Goal: Complete application form

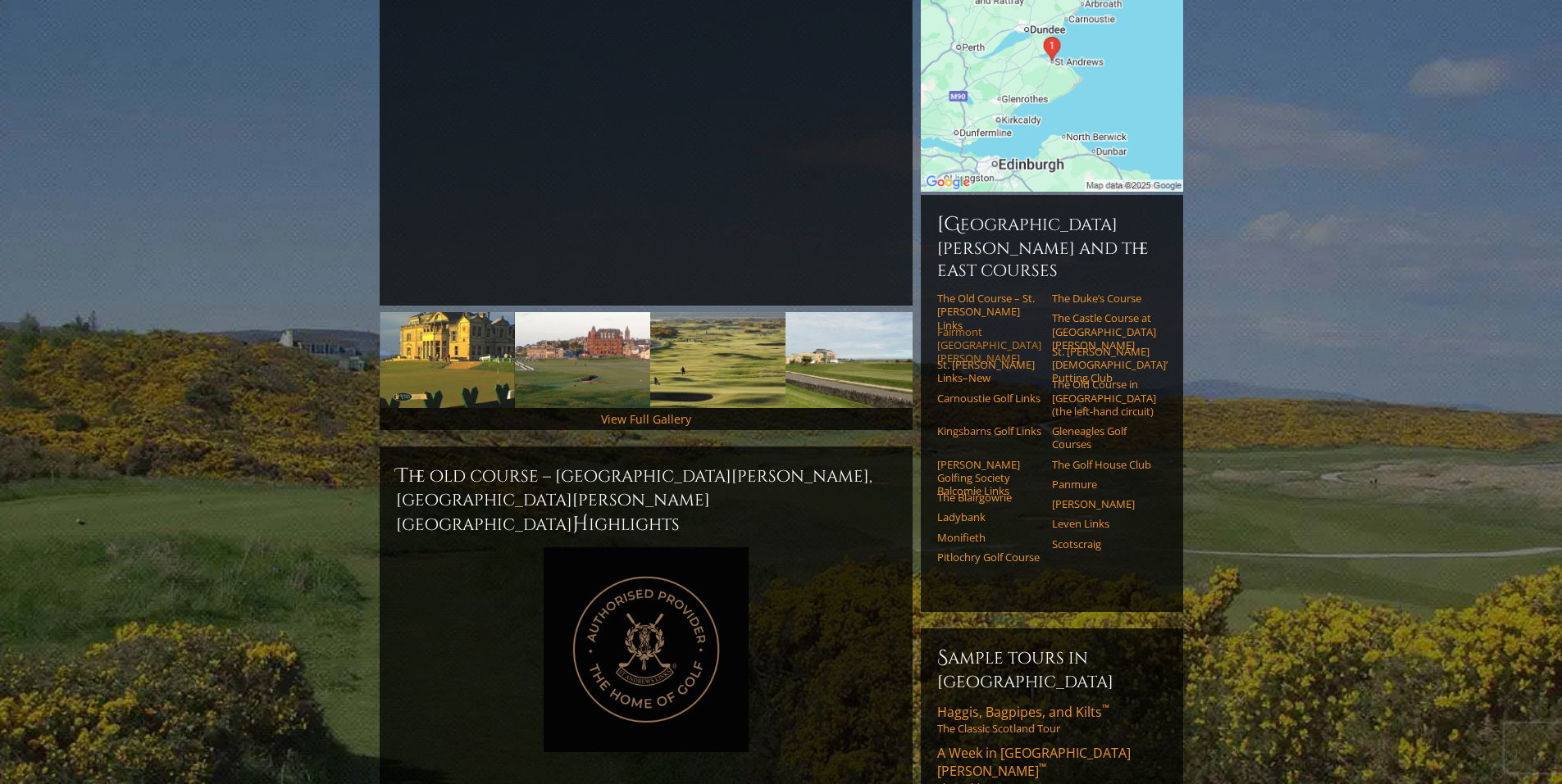
scroll to position [306, 0]
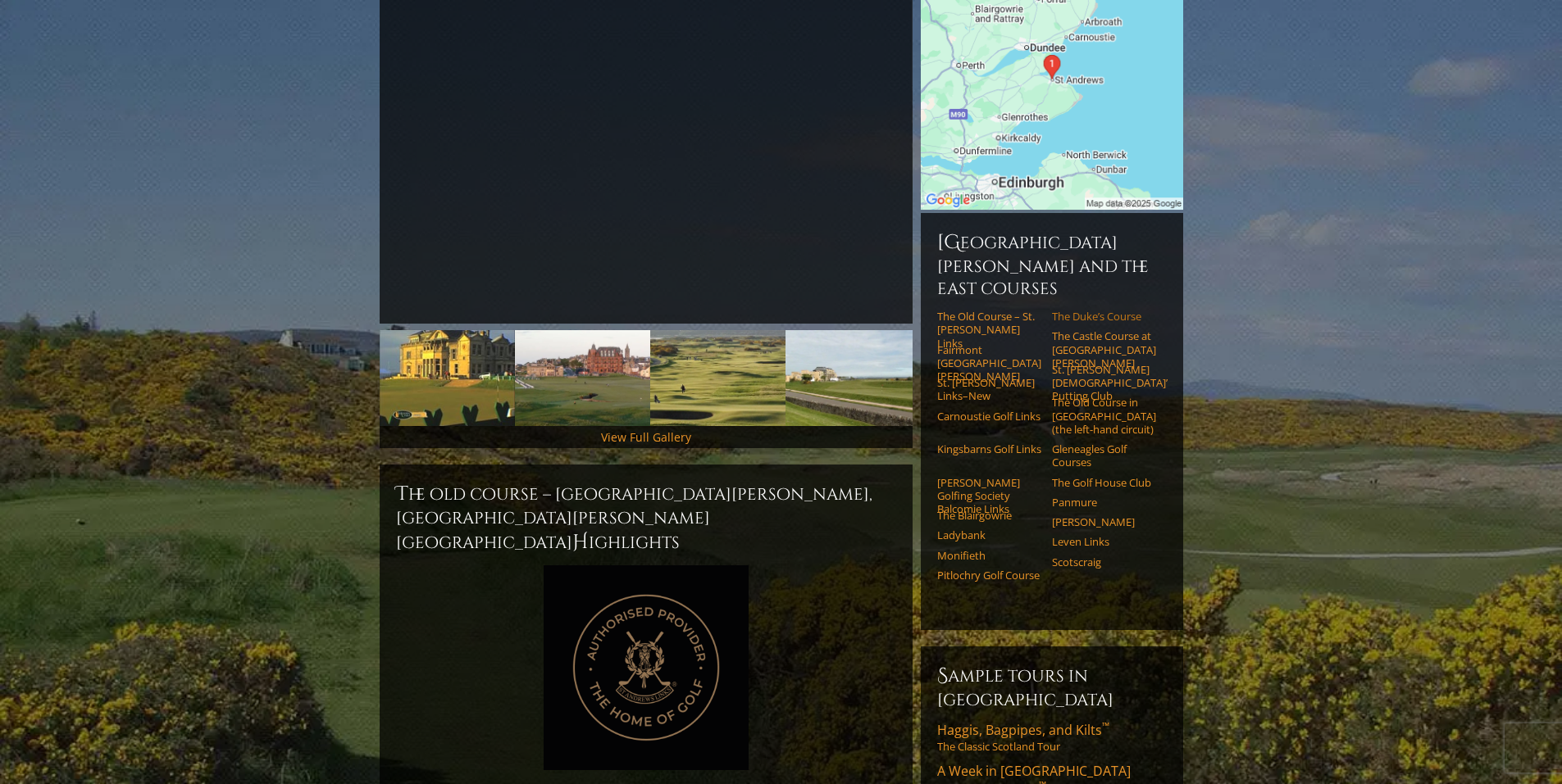
click at [1105, 310] on link "The Duke’s Course" at bounding box center [1104, 317] width 104 height 13
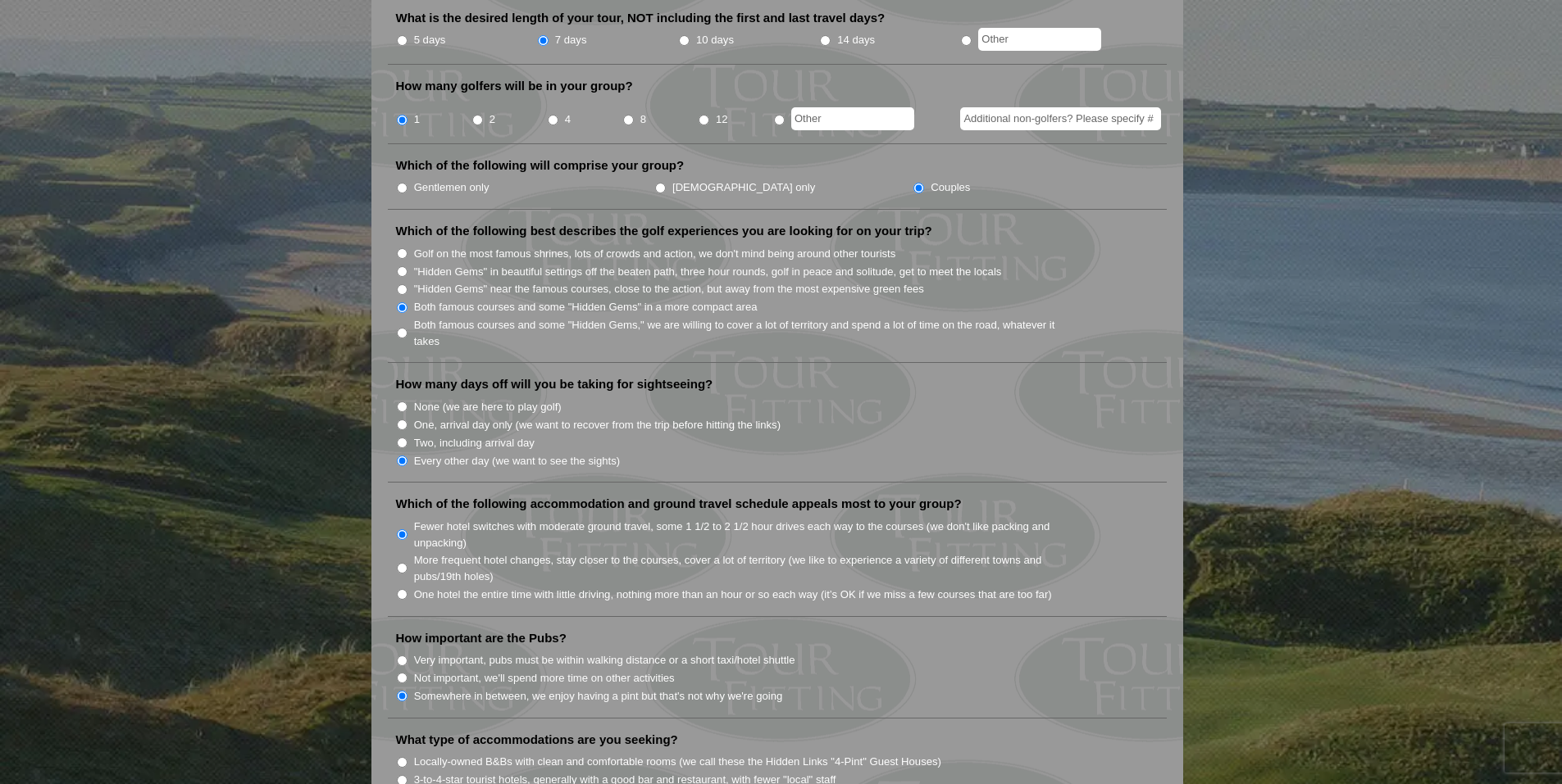
scroll to position [737, 0]
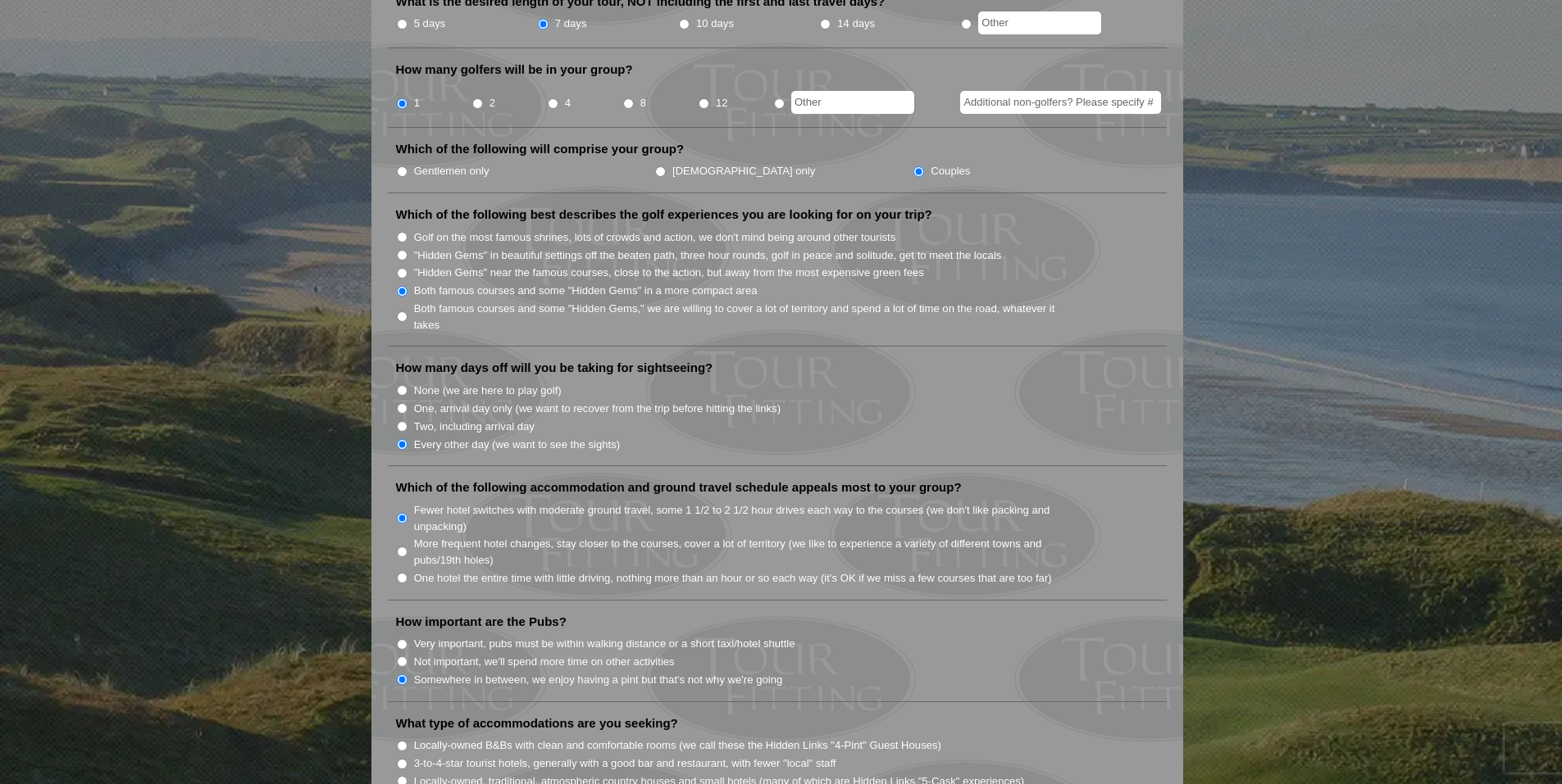
click at [401, 166] on input "Gentlemen only" at bounding box center [402, 171] width 11 height 11
radio input "true"
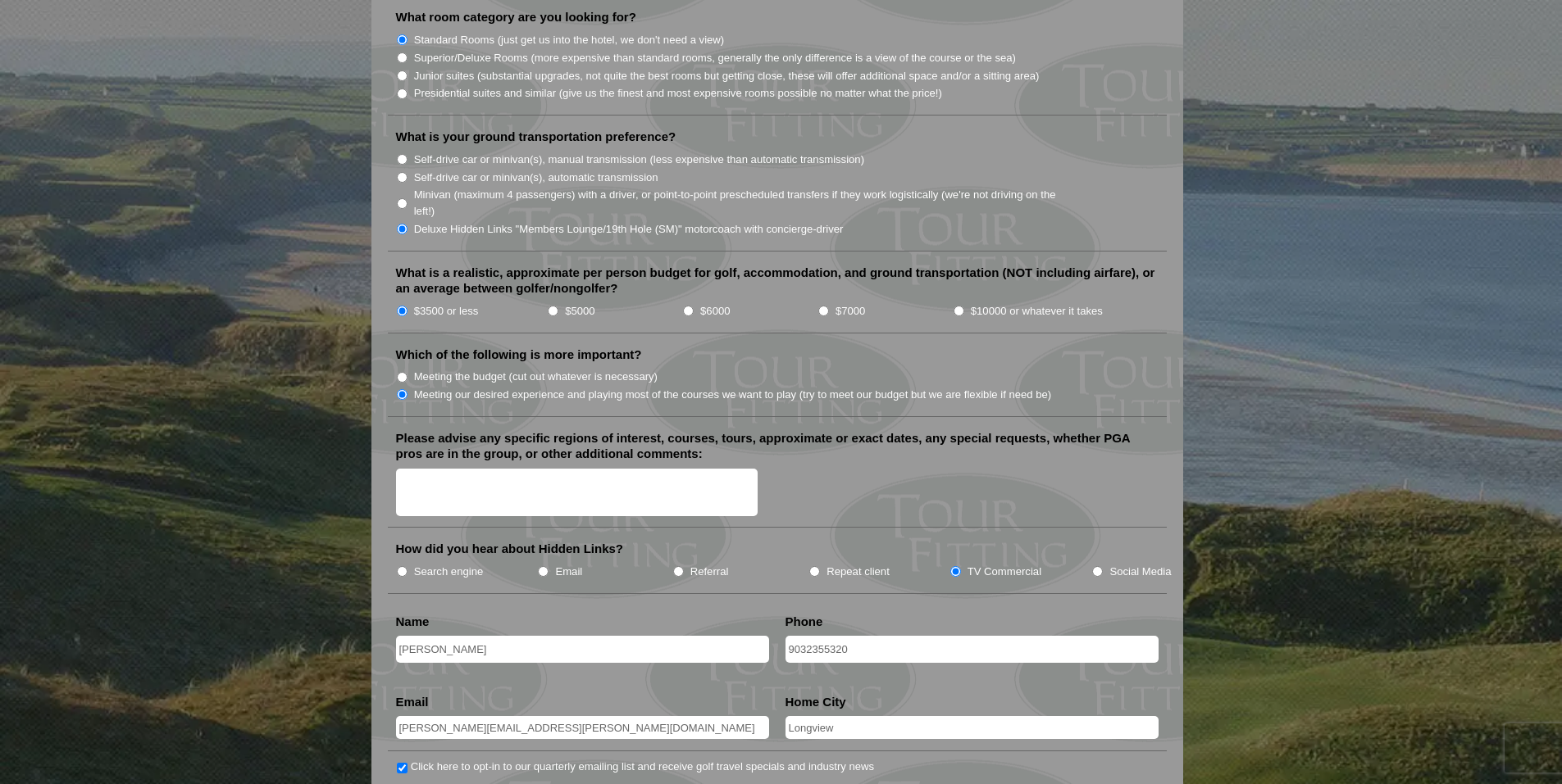
scroll to position [1721, 0]
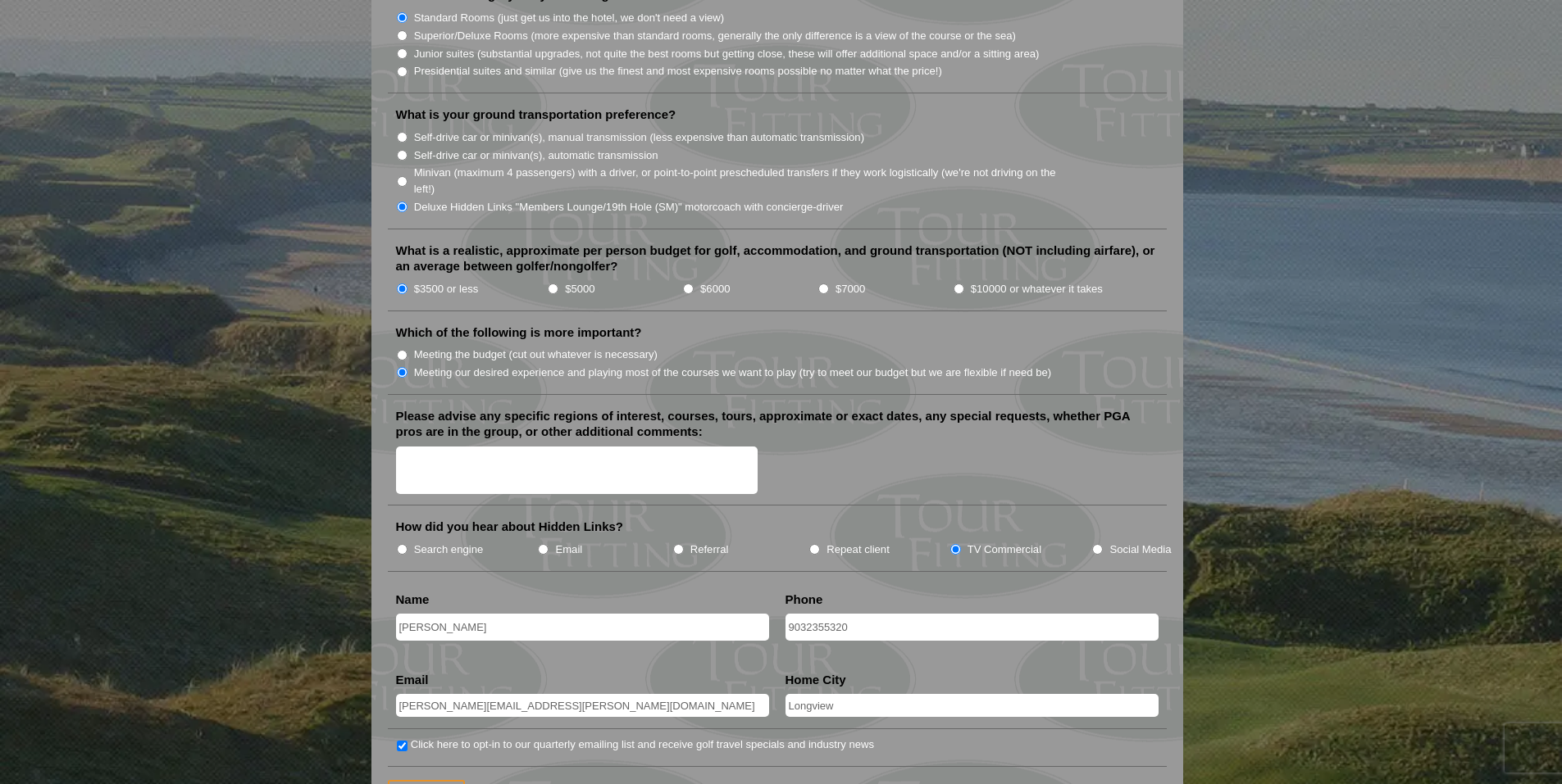
click at [456, 454] on textarea "Please advise any specific regions of interest, courses, tours, approximate or …" at bounding box center [577, 471] width 363 height 48
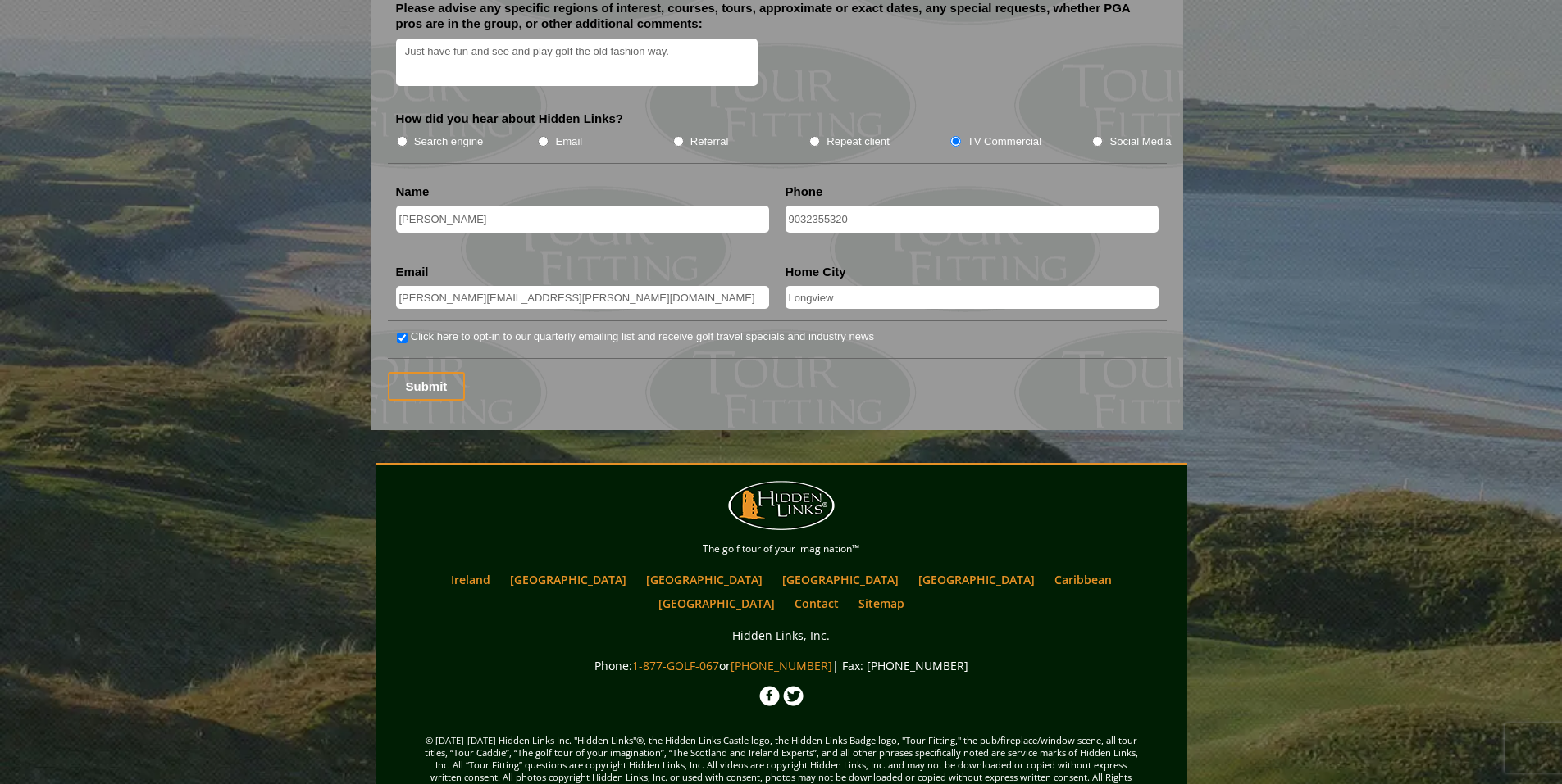
scroll to position [2131, 0]
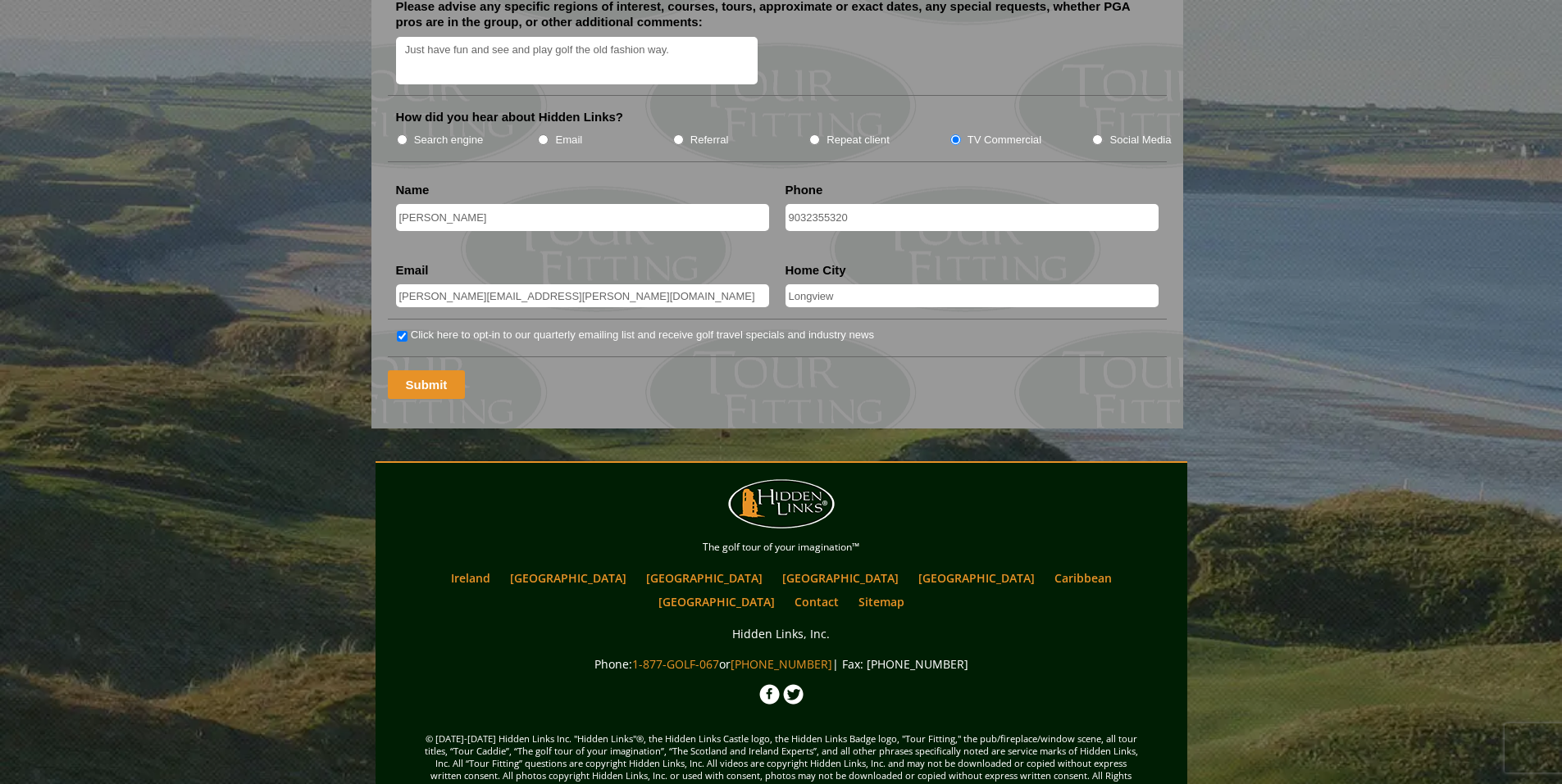
type textarea "Just have fun and see and play golf the old fashion way."
click at [434, 371] on input "Submit" at bounding box center [427, 385] width 78 height 28
